Goal: Task Accomplishment & Management: Manage account settings

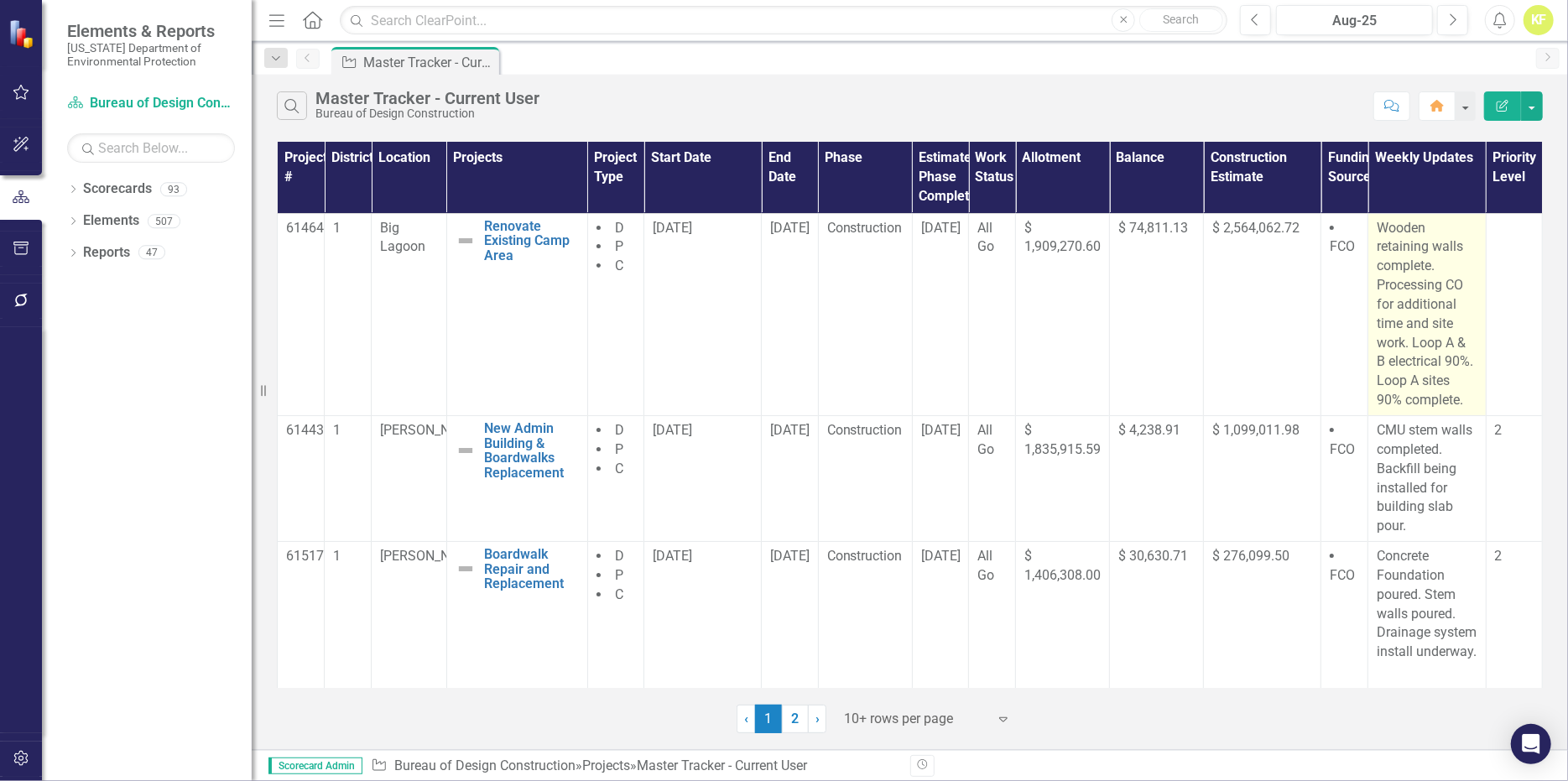
click at [1421, 362] on p "Wooden retaining walls complete. Processing CO for additional time and site wor…" at bounding box center [1426, 314] width 100 height 191
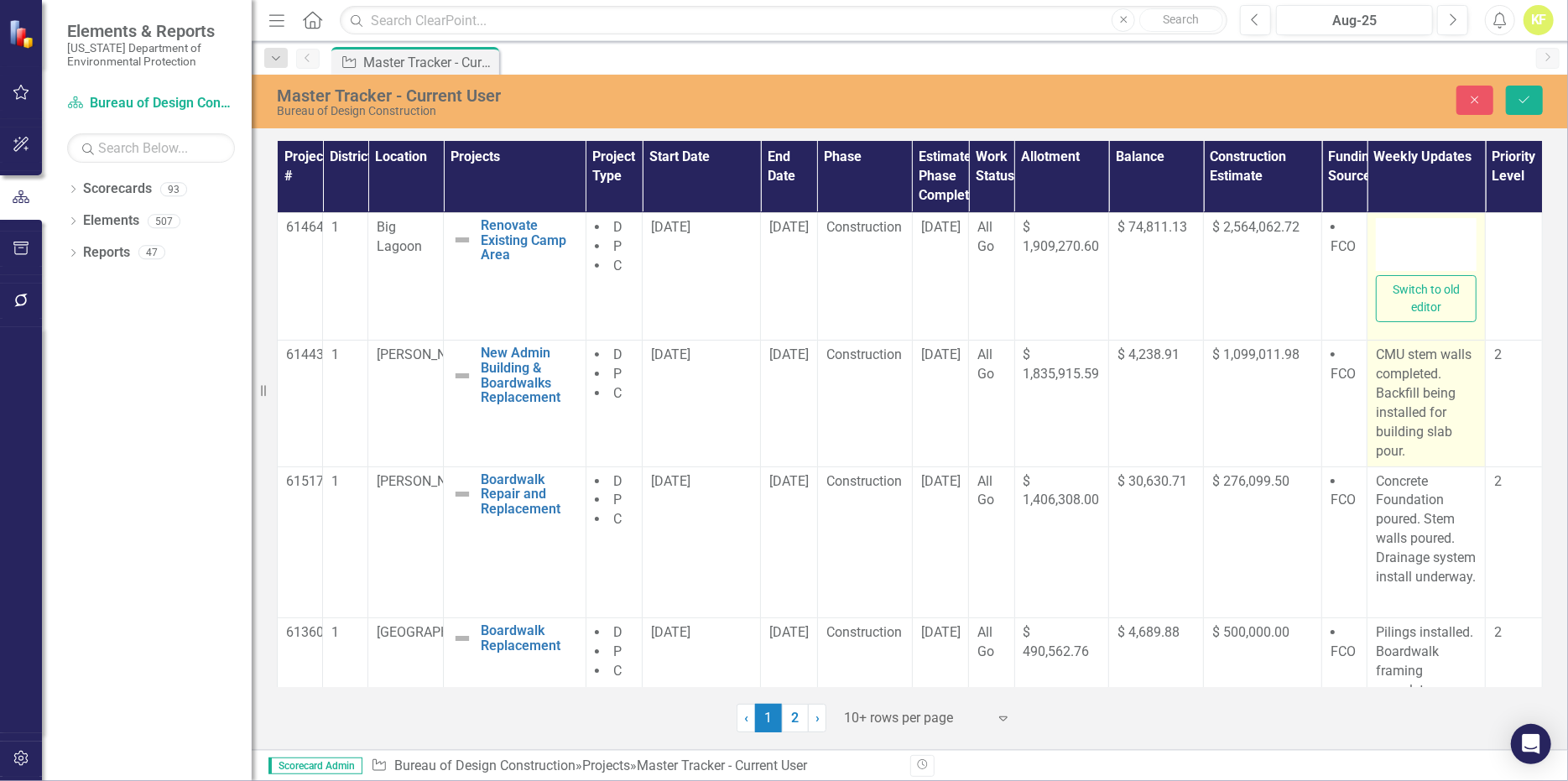
type textarea "<p>Wooden retaining walls complete. Processing CO for additional&nbsp; time and…"
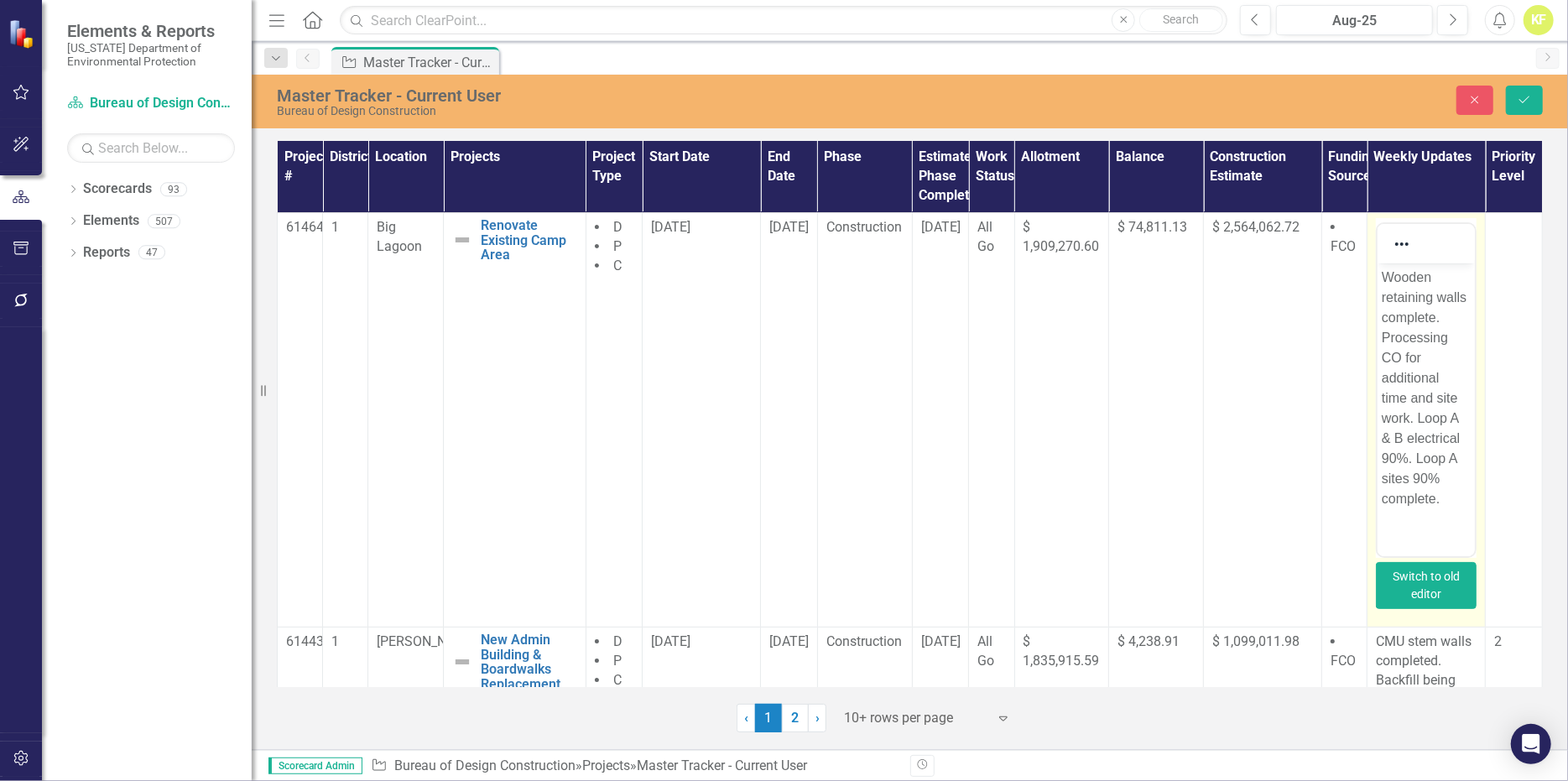
click at [1433, 602] on button "Switch to old editor" at bounding box center [1426, 586] width 101 height 47
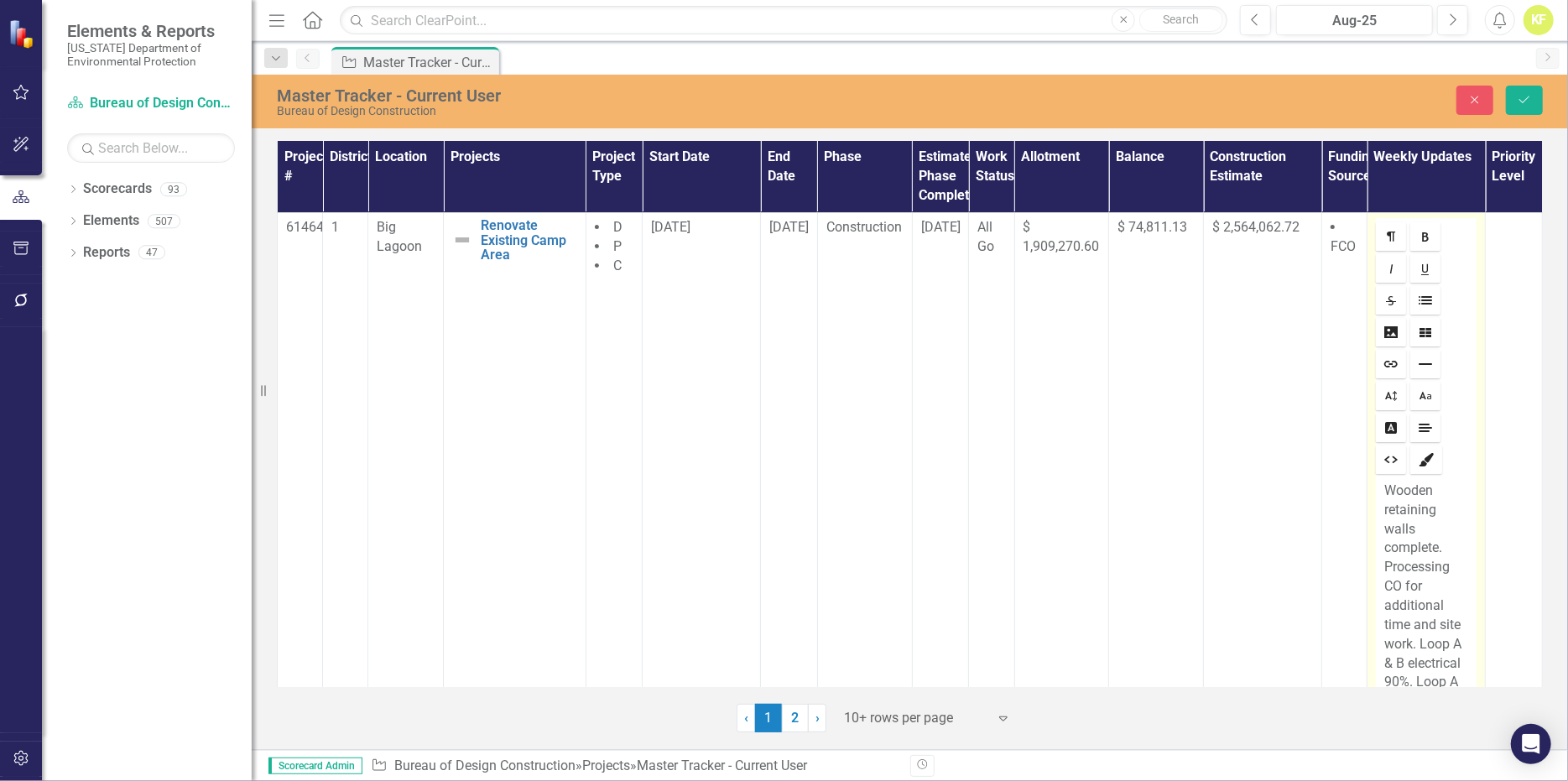
scroll to position [84, 0]
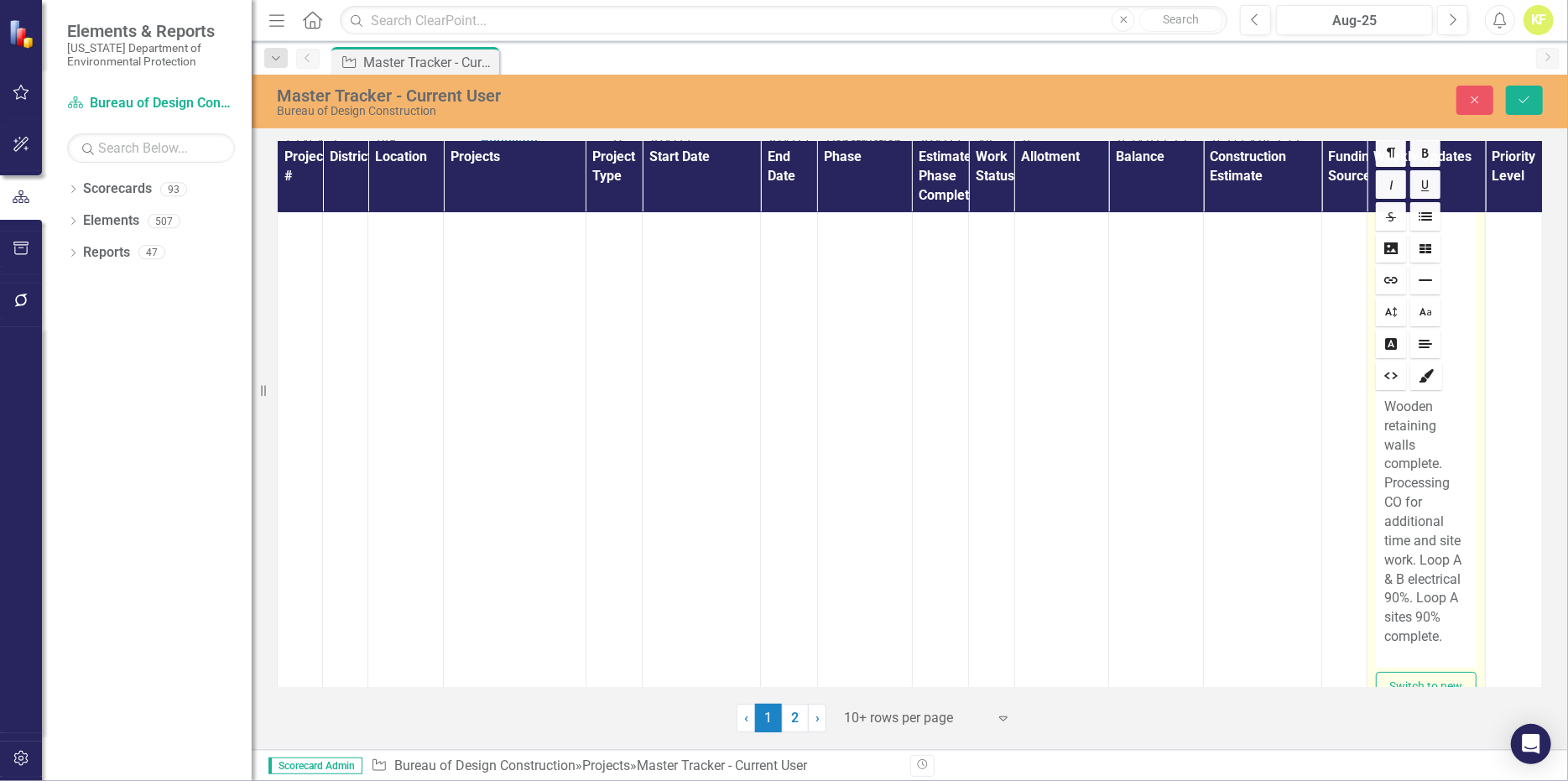
click at [1449, 597] on p "Wooden retaining walls complete. Processing CO for additional time and site wor…" at bounding box center [1426, 522] width 84 height 249
click at [1518, 103] on icon "Save" at bounding box center [1524, 100] width 15 height 12
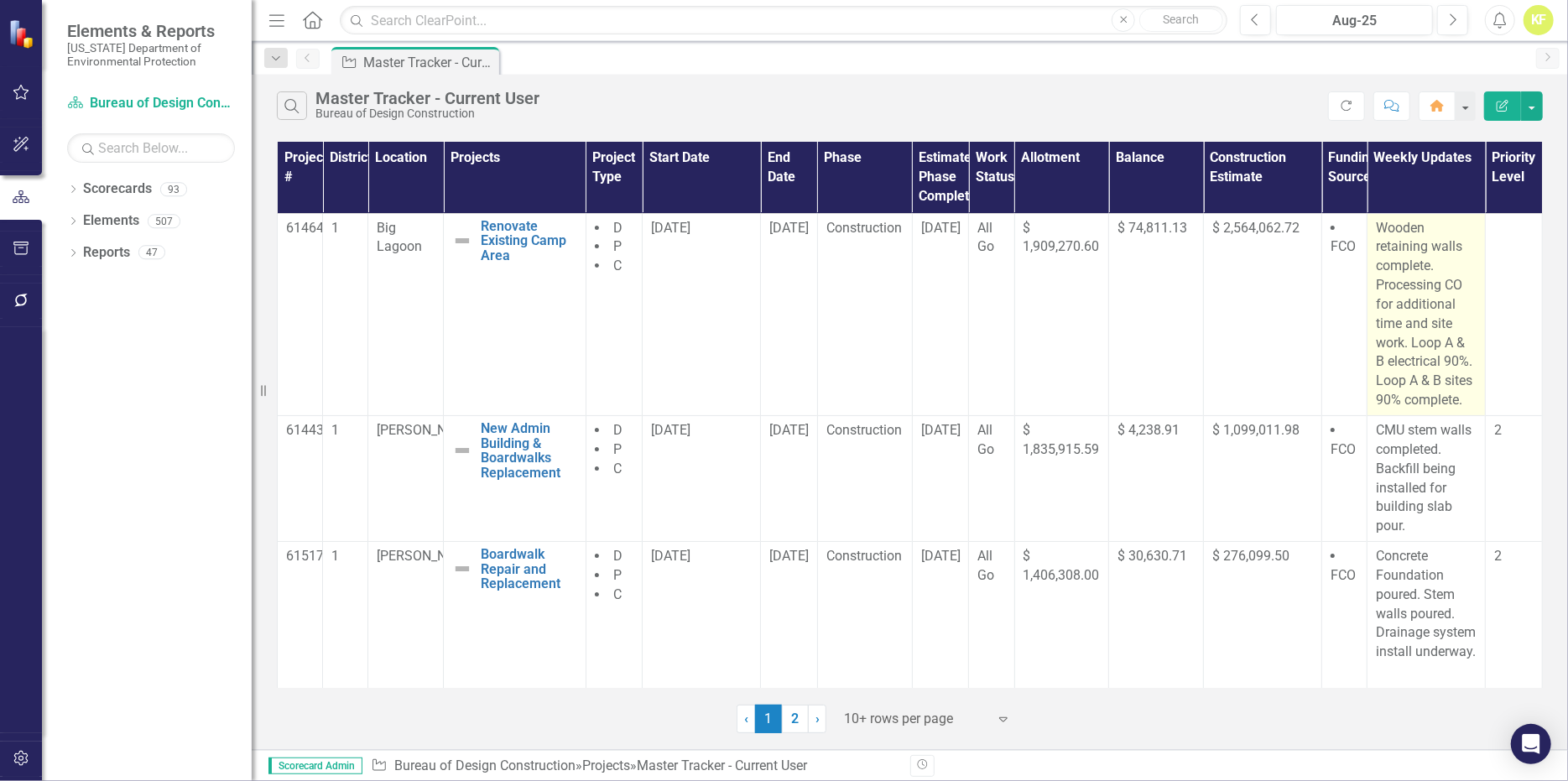
click at [1380, 410] on p "Wooden retaining walls complete. Processing CO for additional time and site wor…" at bounding box center [1426, 314] width 101 height 191
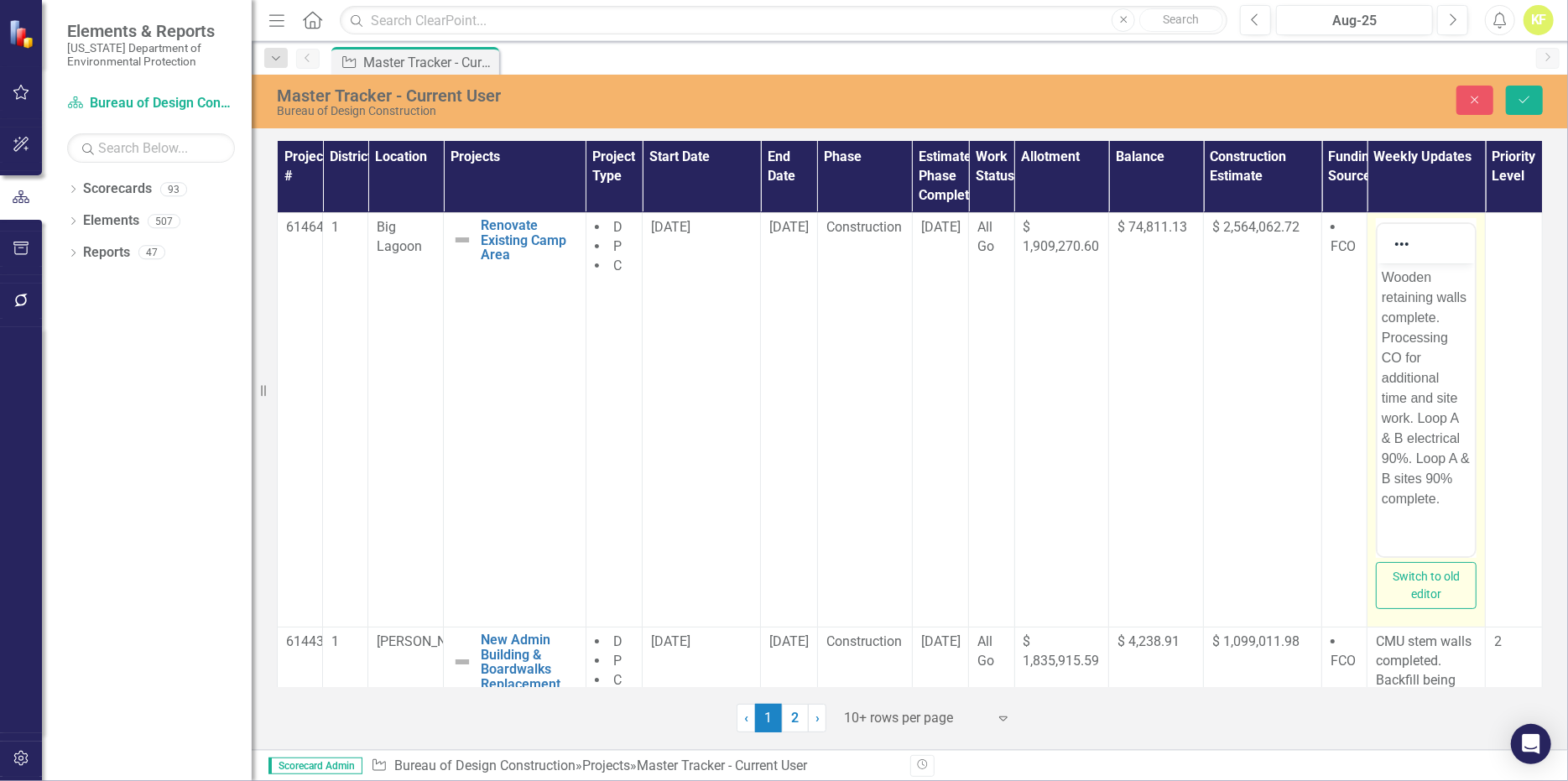
scroll to position [0, 0]
click at [1411, 588] on button "Switch to old editor" at bounding box center [1426, 586] width 101 height 47
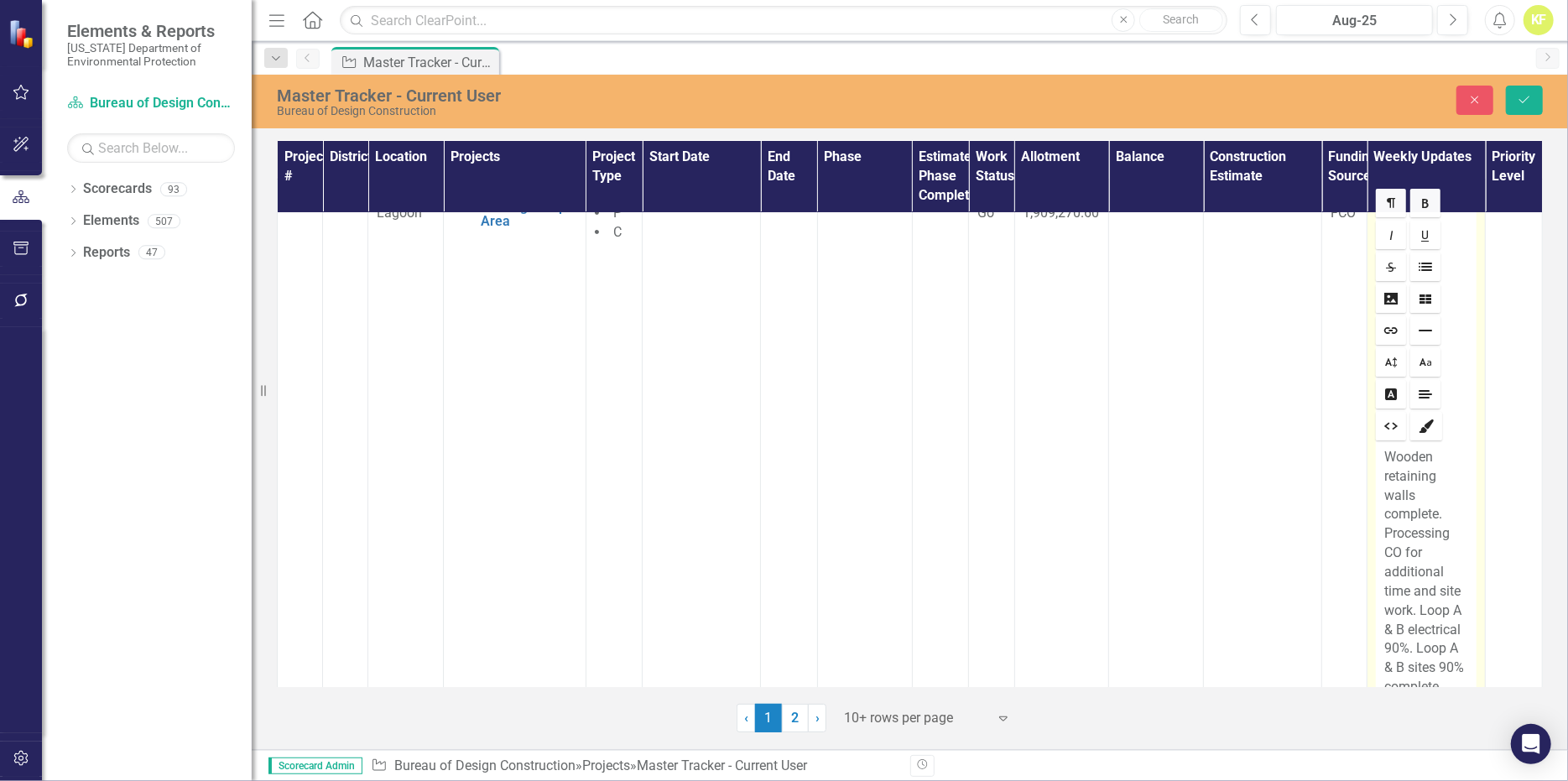
scroll to position [84, 0]
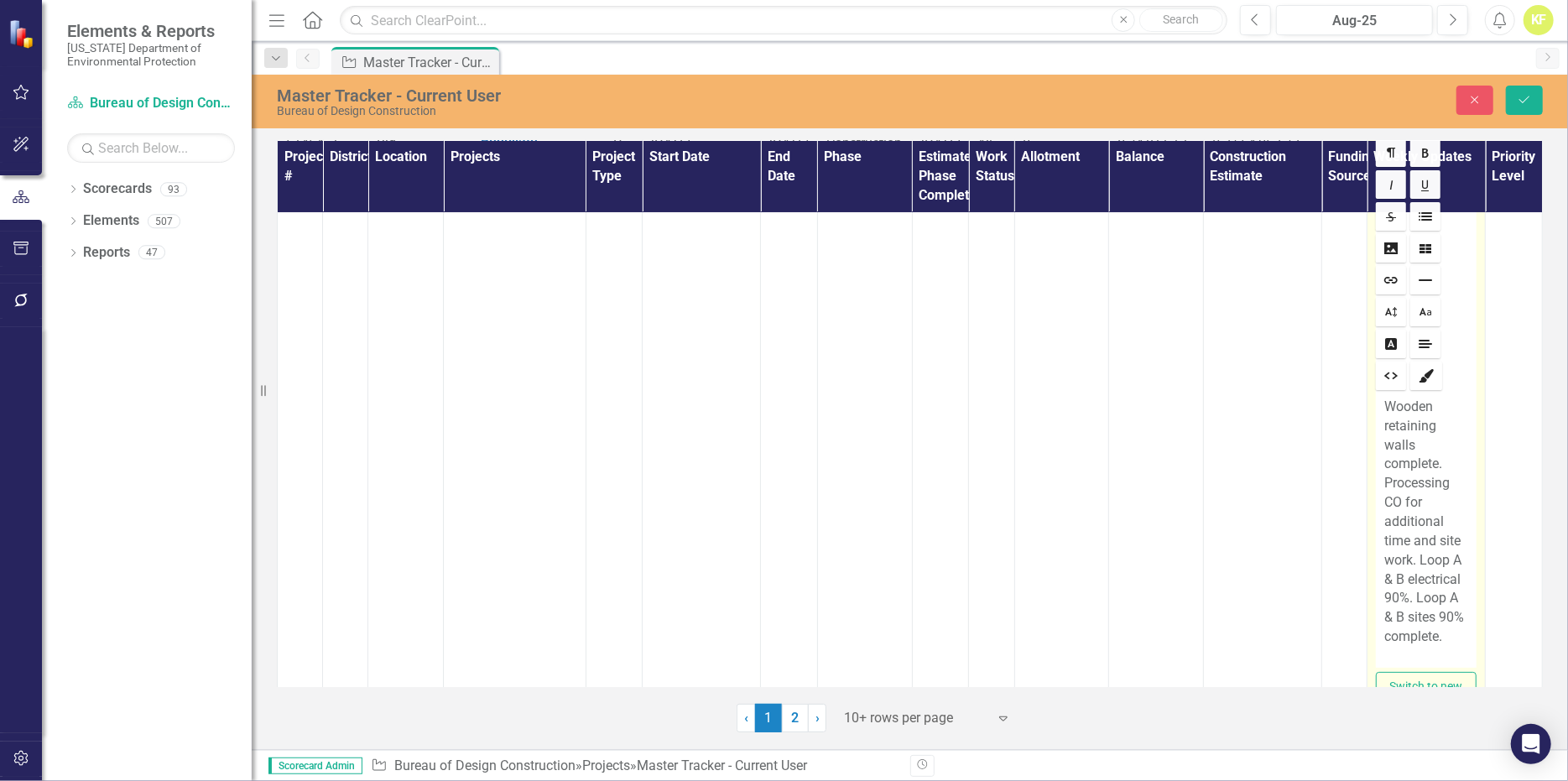
click at [1438, 614] on p "Wooden retaining walls complete. Processing CO for additional time and site wor…" at bounding box center [1426, 522] width 84 height 249
click at [1523, 106] on icon "Save" at bounding box center [1524, 100] width 15 height 12
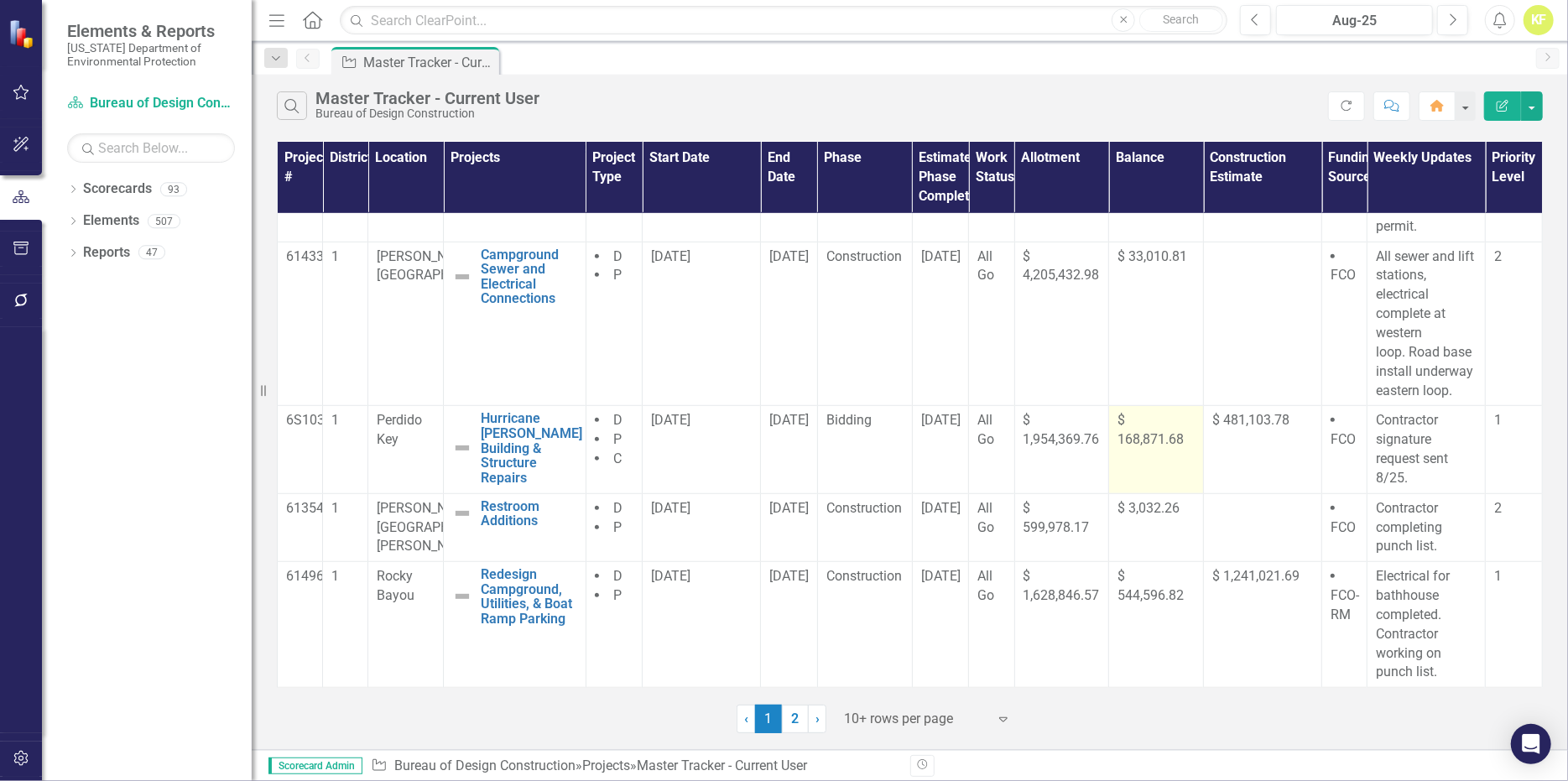
scroll to position [789, 0]
click at [794, 727] on link "2" at bounding box center [795, 719] width 27 height 29
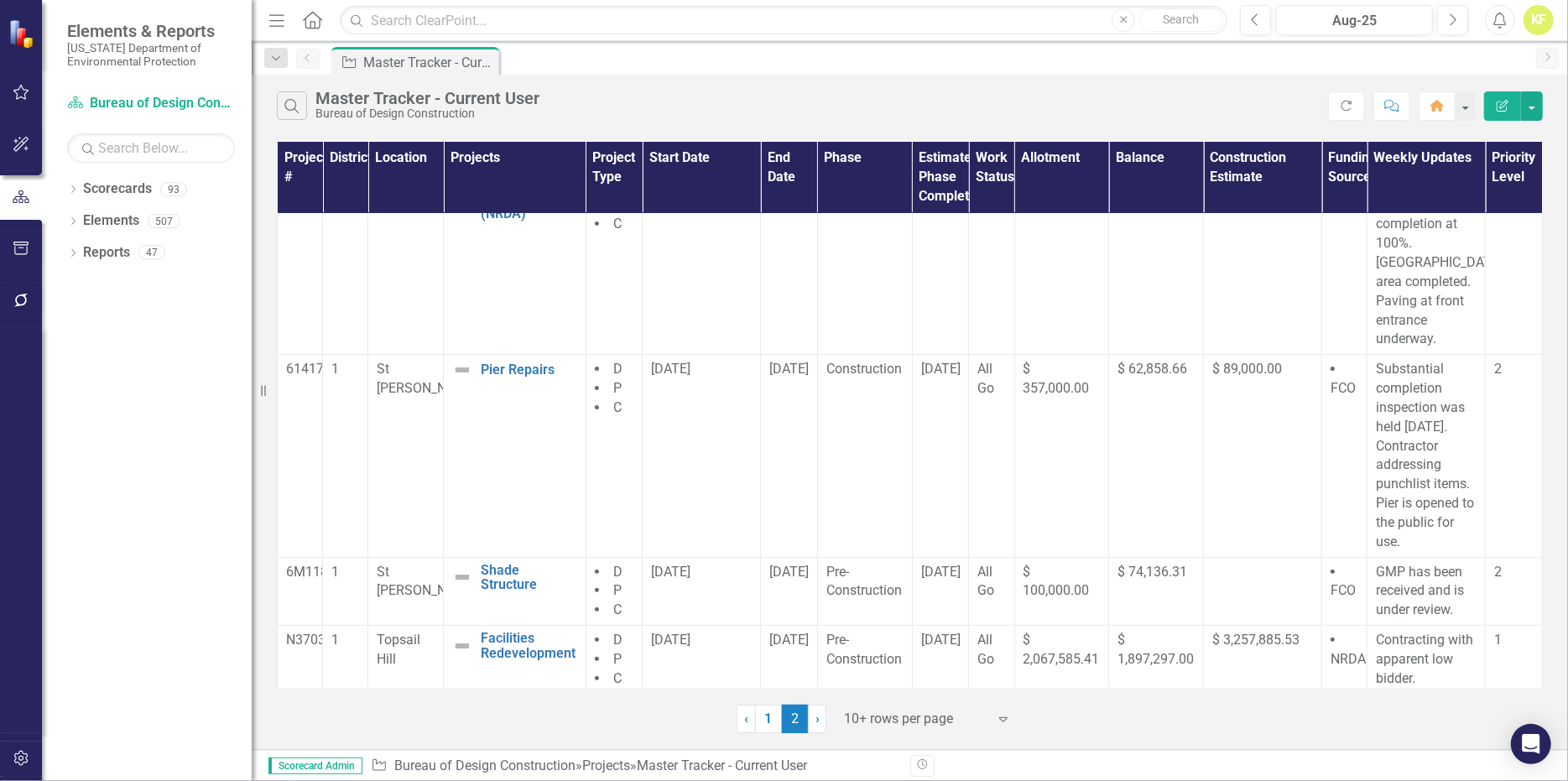
scroll to position [336, 0]
